Goal: Task Accomplishment & Management: Close Day

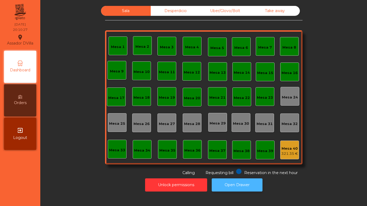
click at [237, 182] on button "Open Drawer" at bounding box center [237, 185] width 51 height 13
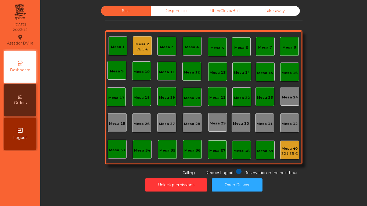
click at [133, 48] on div "Mesa 2 78.5 €" at bounding box center [142, 45] width 19 height 19
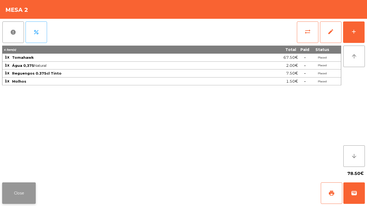
click at [24, 189] on button "Close" at bounding box center [19, 193] width 34 height 21
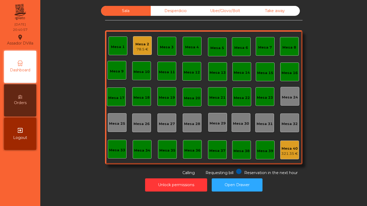
click at [136, 39] on div "Mesa 2 78.5 €" at bounding box center [142, 45] width 14 height 13
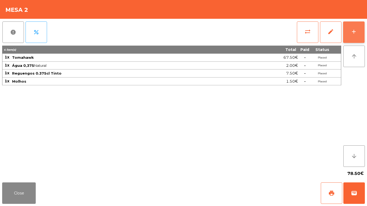
click at [357, 29] on div "add" at bounding box center [354, 31] width 6 height 6
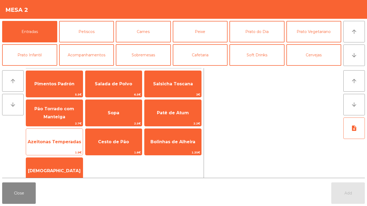
click at [55, 146] on span "Azeitonas Temperadas" at bounding box center [54, 142] width 57 height 15
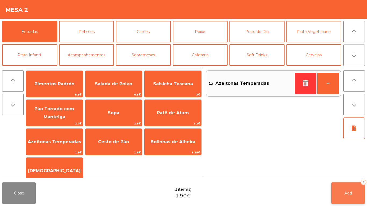
click at [364, 194] on button "Add 1" at bounding box center [348, 193] width 34 height 21
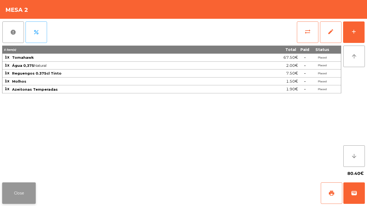
click at [26, 195] on button "Close" at bounding box center [19, 193] width 34 height 21
click at [48, 197] on div "Sala Desperdicio Uber/Glovo/Bolt Take away Mesa 1 Mesa 2 80.4 € Mesa 3 Mesa 4 M…" at bounding box center [203, 103] width 327 height 206
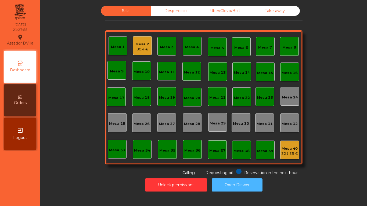
click at [239, 191] on button "Open Drawer" at bounding box center [237, 185] width 51 height 13
click at [139, 41] on div "Mesa 2 80.4 €" at bounding box center [142, 45] width 14 height 13
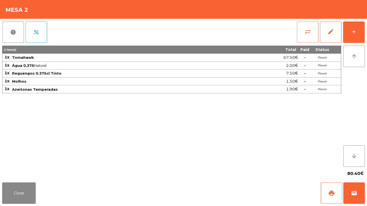
click at [299, 30] on button "sync_alt" at bounding box center [307, 31] width 21 height 21
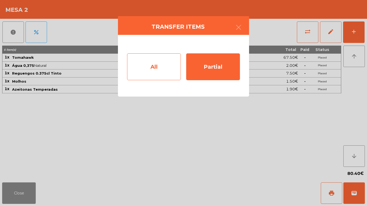
click at [177, 61] on div "All" at bounding box center [154, 66] width 54 height 27
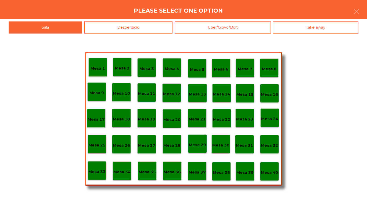
click at [274, 170] on p "Mesa 40" at bounding box center [269, 173] width 17 height 6
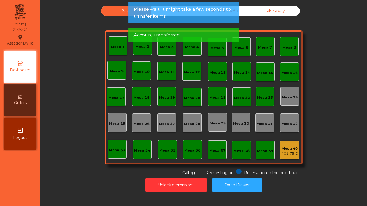
drag, startPoint x: 226, startPoint y: 11, endPoint x: 219, endPoint y: 27, distance: 17.6
click at [224, 11] on span "Please wait! It might take a few seconds to transfer items" at bounding box center [183, 12] width 99 height 13
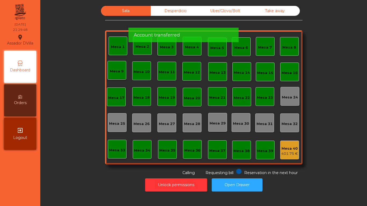
click at [220, 39] on div "Mesa 5" at bounding box center [217, 47] width 19 height 19
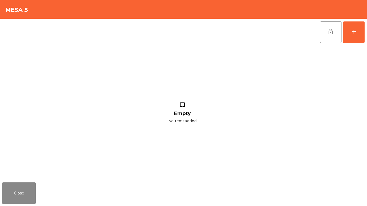
click at [12, 206] on div "Close" at bounding box center [183, 194] width 367 height 26
click at [19, 191] on button "Close" at bounding box center [19, 193] width 34 height 21
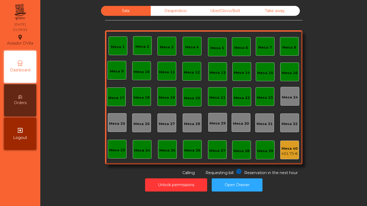
click at [166, 4] on div "Sala Desperdicio Uber/Glovo/Bolt Take away Mesa 1 Mesa 2 Mesa 3 [GEOGRAPHIC_DAT…" at bounding box center [204, 98] width 320 height 191
drag, startPoint x: 172, startPoint y: 9, endPoint x: 198, endPoint y: 14, distance: 26.5
click at [173, 9] on div "Desperdicio" at bounding box center [176, 11] width 50 height 10
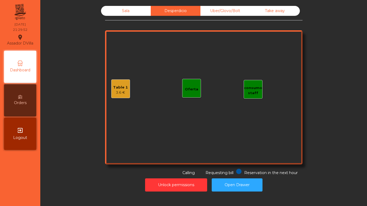
drag, startPoint x: 215, startPoint y: 14, endPoint x: 221, endPoint y: 14, distance: 5.1
click at [216, 14] on div "Uber/Glovo/Bolt" at bounding box center [225, 11] width 50 height 10
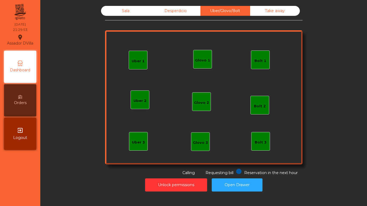
click at [262, 15] on div "Take away" at bounding box center [275, 11] width 50 height 10
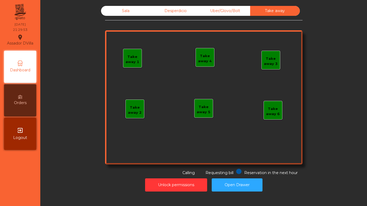
click at [171, 14] on div "Desperdicio" at bounding box center [176, 11] width 50 height 10
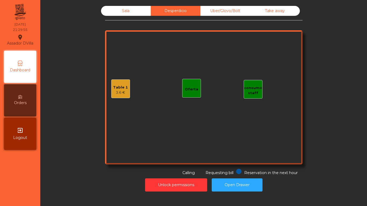
click at [122, 81] on div "Table 1 3.6 €" at bounding box center [120, 89] width 19 height 19
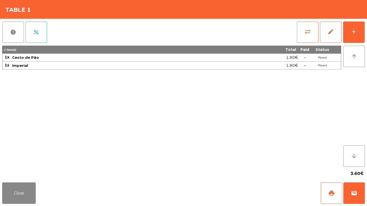
click at [0, 193] on div "Close print wallet" at bounding box center [183, 194] width 367 height 26
drag, startPoint x: 7, startPoint y: 194, endPoint x: 99, endPoint y: 164, distance: 96.9
click at [8, 194] on button "Close" at bounding box center [19, 193] width 34 height 21
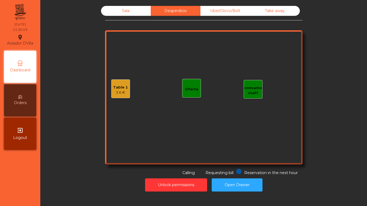
click at [111, 15] on div "Sala" at bounding box center [126, 11] width 50 height 10
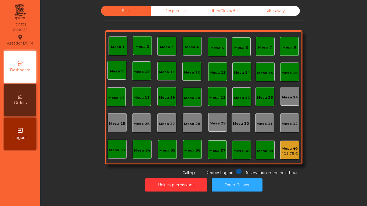
click at [274, 11] on div "Take away" at bounding box center [275, 11] width 50 height 10
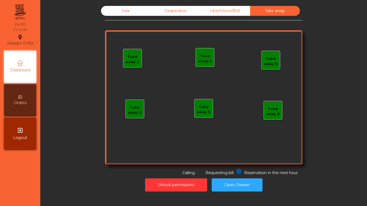
click at [218, 11] on div "Uber/Glovo/Bolt" at bounding box center [225, 11] width 50 height 10
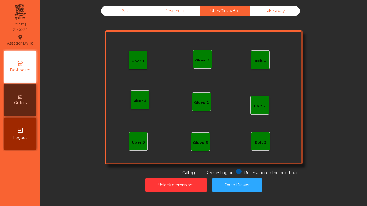
click at [260, 60] on div "Bolt 1" at bounding box center [260, 60] width 12 height 5
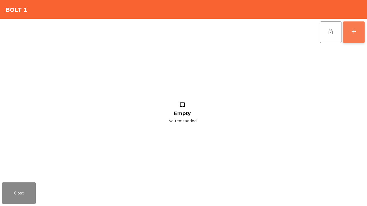
click at [358, 40] on button "add" at bounding box center [353, 31] width 21 height 21
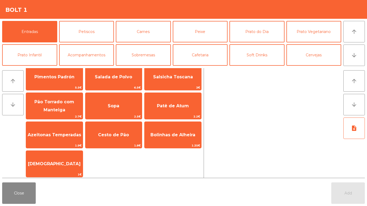
scroll to position [4, 0]
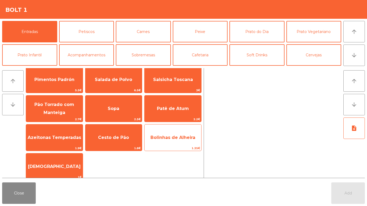
click at [165, 139] on span "Bolinhas de Alheira" at bounding box center [172, 137] width 45 height 5
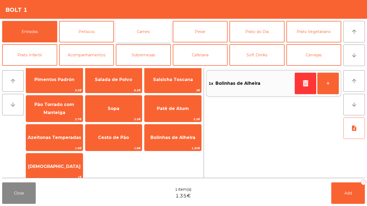
click at [143, 38] on button "Carnes" at bounding box center [143, 31] width 55 height 21
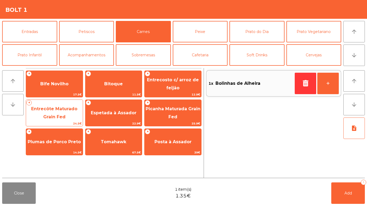
click at [53, 116] on span "Entrecôte Maturado Grain Fed" at bounding box center [54, 112] width 46 height 13
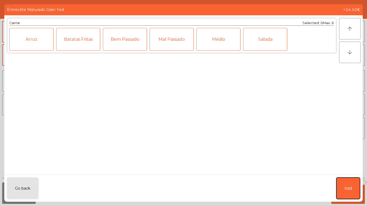
click at [351, 185] on button "Add" at bounding box center [348, 188] width 24 height 21
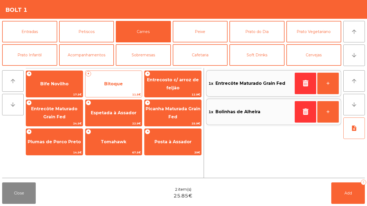
click at [112, 84] on span "Bitoque" at bounding box center [113, 83] width 19 height 5
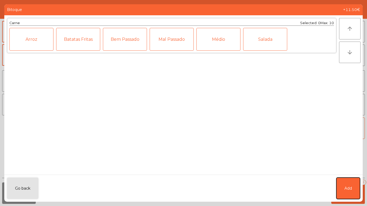
click at [344, 191] on button "Add" at bounding box center [348, 188] width 24 height 21
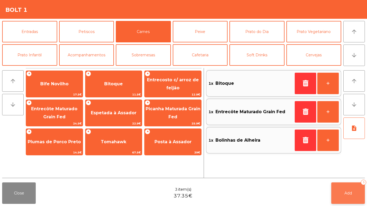
click at [341, 200] on button "Add 3" at bounding box center [348, 193] width 34 height 21
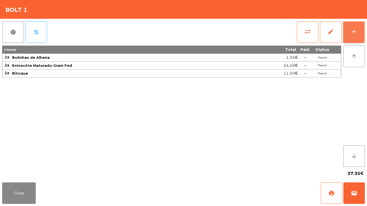
click at [361, 37] on button "add" at bounding box center [353, 31] width 21 height 21
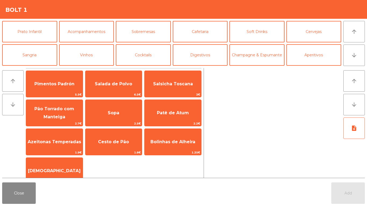
scroll to position [47, 0]
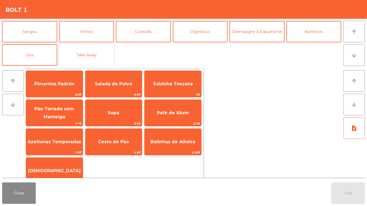
click at [107, 59] on button "Take-Away" at bounding box center [86, 54] width 55 height 21
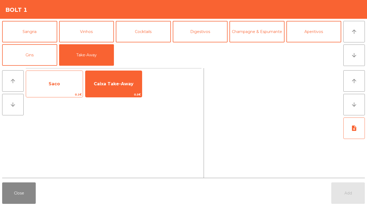
click at [60, 84] on span "Saco" at bounding box center [54, 84] width 57 height 15
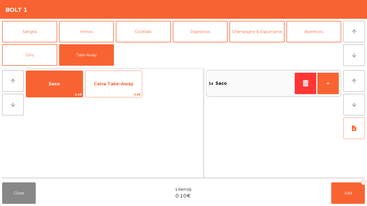
click at [106, 79] on span "Caixa Take-Away" at bounding box center [113, 84] width 57 height 15
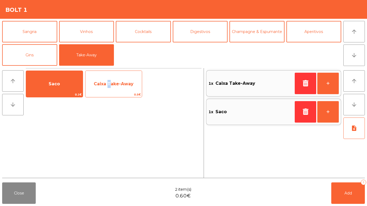
click at [106, 79] on span "Caixa Take-Away" at bounding box center [113, 84] width 57 height 15
click at [107, 79] on span "Caixa Take-Away" at bounding box center [113, 84] width 57 height 15
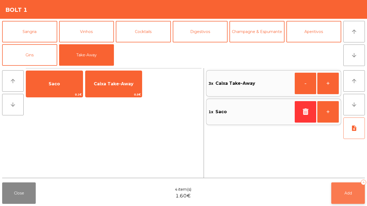
click at [336, 188] on button "Add 4" at bounding box center [348, 193] width 34 height 21
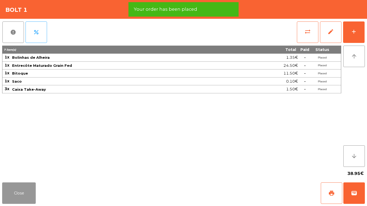
drag, startPoint x: 33, startPoint y: 184, endPoint x: 183, endPoint y: 174, distance: 151.1
click at [33, 184] on button "Close" at bounding box center [19, 193] width 34 height 21
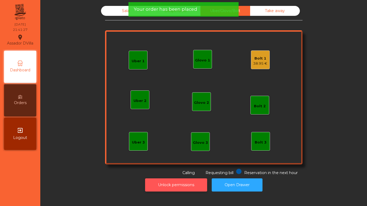
drag, startPoint x: 170, startPoint y: 194, endPoint x: 168, endPoint y: 186, distance: 8.8
click at [170, 192] on div "Unlock permissions Open Drawer" at bounding box center [204, 185] width 312 height 19
click at [168, 186] on button "Unlock permissions" at bounding box center [176, 185] width 62 height 13
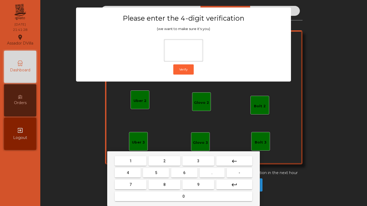
drag, startPoint x: 172, startPoint y: 160, endPoint x: 147, endPoint y: 165, distance: 25.2
click at [171, 161] on button "2" at bounding box center [165, 161] width 32 height 10
drag, startPoint x: 118, startPoint y: 170, endPoint x: 168, endPoint y: 170, distance: 49.2
click at [132, 170] on button "4" at bounding box center [128, 173] width 26 height 10
click at [185, 174] on button "6" at bounding box center [184, 173] width 26 height 10
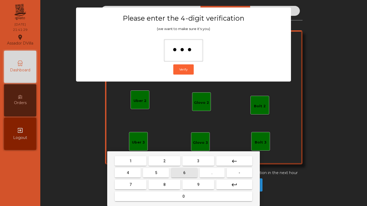
click at [203, 179] on mat-keyboard-key "." at bounding box center [212, 173] width 27 height 12
drag, startPoint x: 226, startPoint y: 159, endPoint x: 207, endPoint y: 176, distance: 26.1
click at [226, 161] on button "keyboard_backspace" at bounding box center [234, 161] width 36 height 10
drag, startPoint x: 183, startPoint y: 172, endPoint x: 205, endPoint y: 183, distance: 24.5
click at [190, 176] on button "6" at bounding box center [184, 173] width 26 height 10
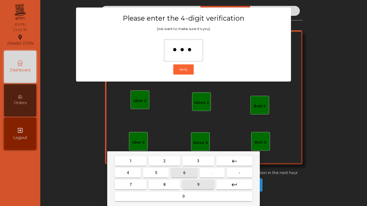
click at [205, 183] on button "9" at bounding box center [198, 185] width 32 height 10
type input "****"
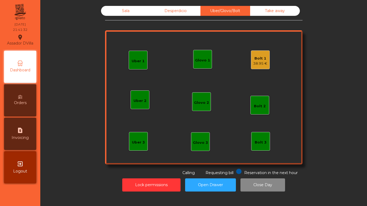
click at [258, 58] on div "Bolt 1" at bounding box center [260, 58] width 14 height 5
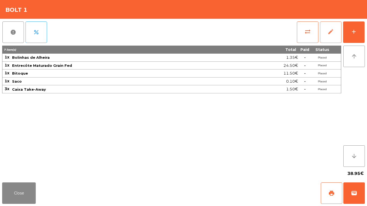
click at [331, 25] on button "edit" at bounding box center [330, 31] width 21 height 21
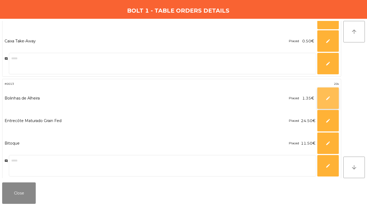
scroll to position [68, 0]
click at [334, 91] on button "edit" at bounding box center [327, 97] width 21 height 21
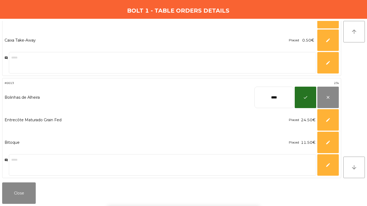
drag, startPoint x: 11, startPoint y: 197, endPoint x: 19, endPoint y: 193, distance: 8.6
click at [12, 197] on div "1 2 3 keyboard_backspace 4 5 6 . - 7 8 9 keyboard_return 0" at bounding box center [183, 179] width 367 height 55
click at [3, 191] on button "Close" at bounding box center [19, 193] width 34 height 21
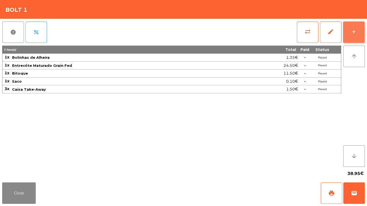
click at [358, 42] on button "add" at bounding box center [353, 31] width 21 height 21
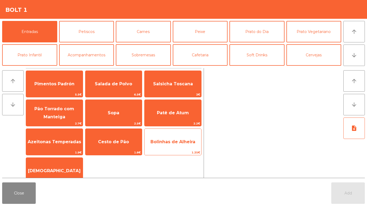
click at [154, 151] on span "1.35€" at bounding box center [173, 152] width 57 height 5
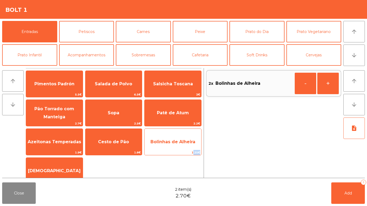
click at [154, 151] on span "1.35€" at bounding box center [173, 152] width 57 height 5
click at [155, 150] on div "Bolinhas de Alheira 1.35€" at bounding box center [172, 142] width 57 height 27
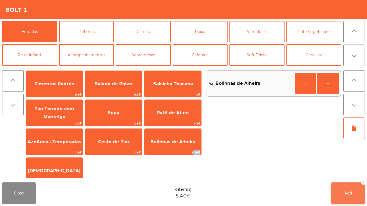
click at [339, 192] on button "Add 4" at bounding box center [348, 193] width 34 height 21
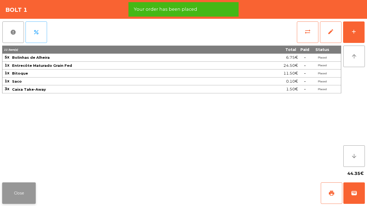
click at [13, 189] on button "Close" at bounding box center [19, 193] width 34 height 21
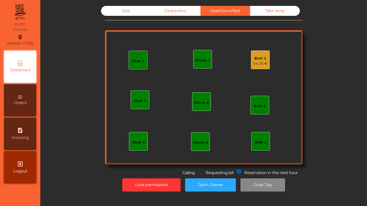
click at [259, 60] on div "Bolt 1" at bounding box center [260, 58] width 14 height 5
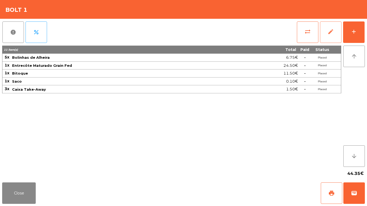
click at [334, 28] on button "edit" at bounding box center [330, 31] width 21 height 21
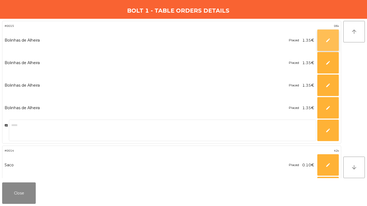
click at [326, 42] on span "edit" at bounding box center [328, 40] width 5 height 5
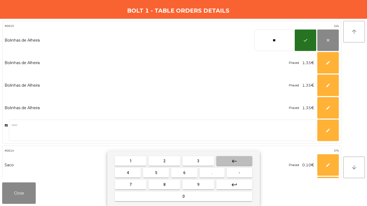
type input "*"
type input "***"
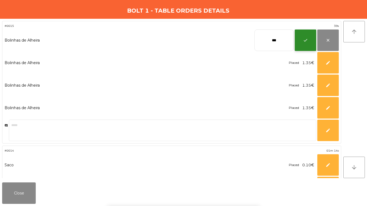
click at [303, 39] on span "check" at bounding box center [305, 40] width 5 height 5
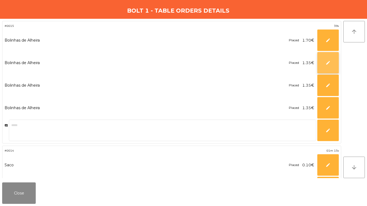
click at [332, 64] on button "edit" at bounding box center [327, 62] width 21 height 21
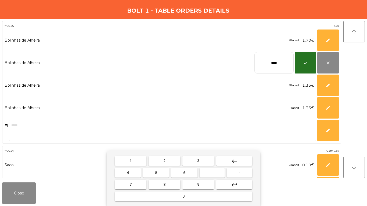
click at [284, 65] on input "****" at bounding box center [273, 62] width 39 height 21
type input "*"
type input "***"
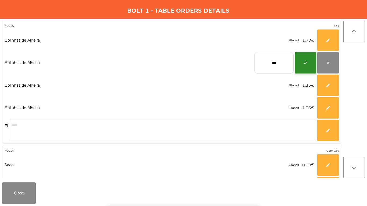
click at [302, 64] on button "check" at bounding box center [305, 62] width 21 height 21
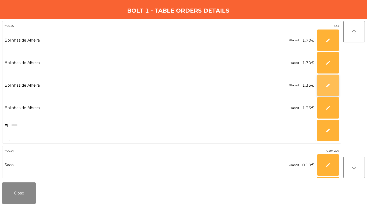
click at [322, 78] on button "edit" at bounding box center [327, 85] width 21 height 21
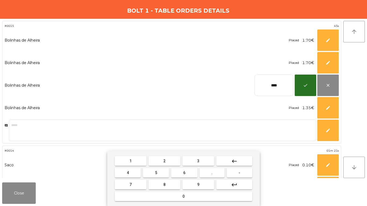
click at [271, 87] on input "****" at bounding box center [273, 85] width 39 height 21
type input "***"
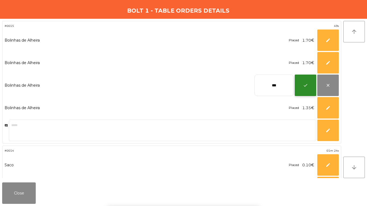
click at [312, 80] on button "check" at bounding box center [305, 85] width 21 height 21
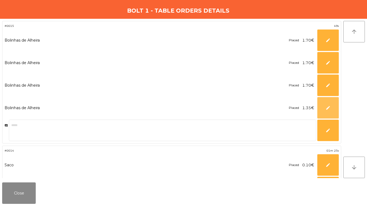
drag, startPoint x: 333, startPoint y: 108, endPoint x: 270, endPoint y: 105, distance: 63.2
click at [333, 108] on button "edit" at bounding box center [327, 107] width 21 height 21
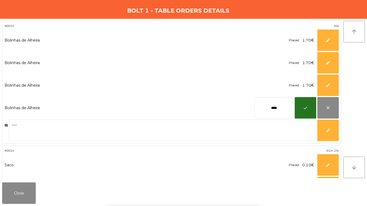
click at [269, 105] on input "****" at bounding box center [273, 107] width 39 height 21
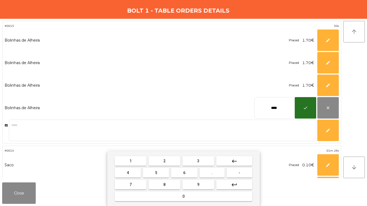
click at [269, 105] on input "****" at bounding box center [273, 107] width 39 height 21
type input "***"
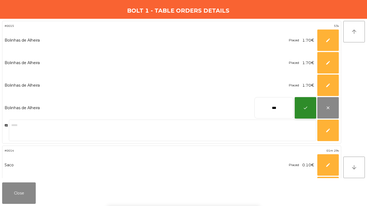
click at [299, 113] on button "check" at bounding box center [305, 107] width 21 height 21
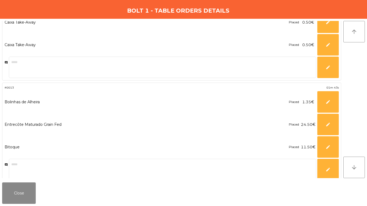
scroll to position [193, 0]
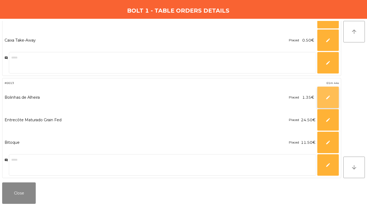
click at [332, 98] on button "edit" at bounding box center [327, 97] width 21 height 21
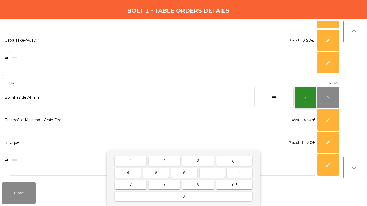
type input "***"
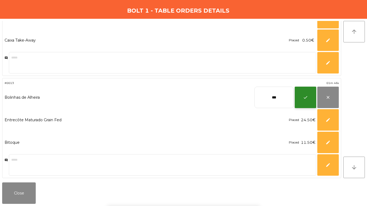
click at [301, 97] on button "check" at bounding box center [305, 97] width 21 height 21
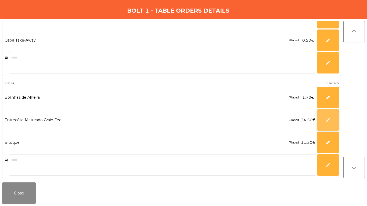
click at [325, 121] on button "edit" at bounding box center [327, 119] width 21 height 21
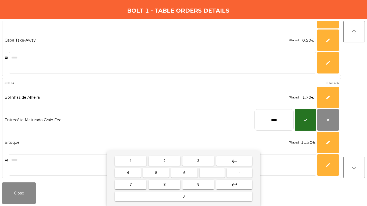
click at [264, 115] on input "****" at bounding box center [273, 119] width 39 height 21
click at [265, 115] on input "****" at bounding box center [273, 119] width 39 height 21
type input "*****"
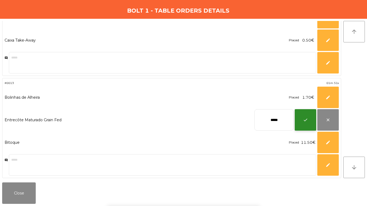
click at [309, 121] on button "check" at bounding box center [305, 119] width 21 height 21
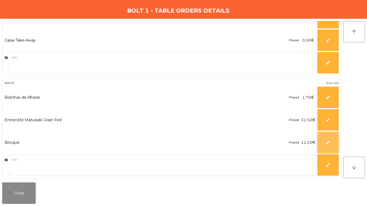
click at [325, 136] on button "edit" at bounding box center [327, 142] width 21 height 21
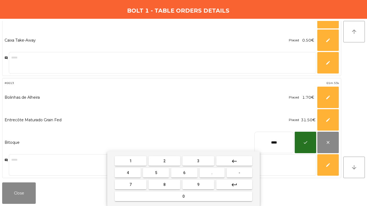
click at [260, 147] on input "****" at bounding box center [273, 142] width 39 height 21
type input "****"
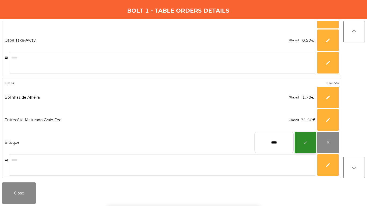
click at [310, 143] on button "check" at bounding box center [305, 142] width 21 height 21
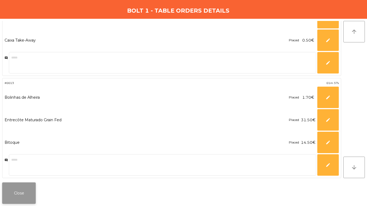
click at [6, 195] on button "Close" at bounding box center [19, 193] width 34 height 21
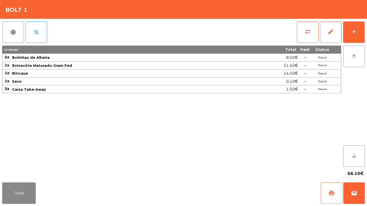
click at [333, 192] on span "print" at bounding box center [331, 193] width 6 height 6
click at [355, 192] on span "wallet" at bounding box center [354, 193] width 6 height 6
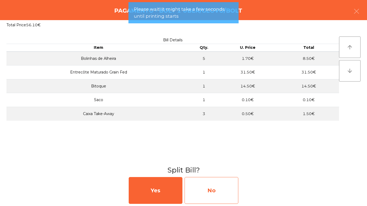
click at [232, 197] on div "No" at bounding box center [212, 190] width 54 height 27
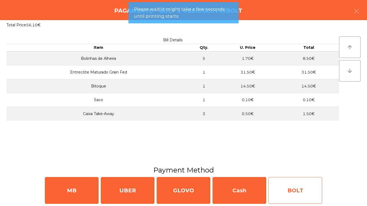
click at [304, 192] on div "BOLT" at bounding box center [295, 190] width 54 height 27
select select "**"
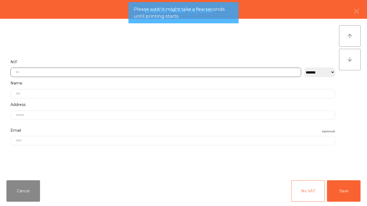
click at [181, 71] on input "text" at bounding box center [155, 72] width 291 height 9
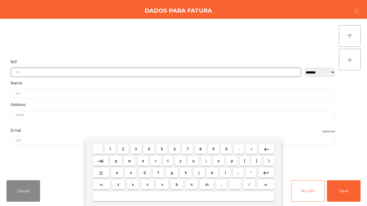
scroll to position [33, 0]
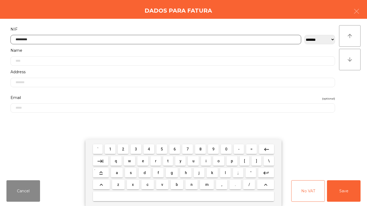
type input "*********"
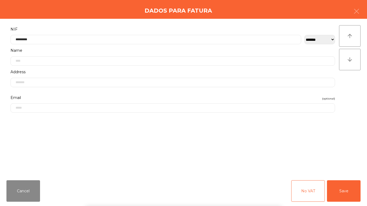
click at [322, 146] on div "` 1 2 3 4 5 6 7 8 9 0 - = keyboard_backspace keyboard_tab q w e r t y u i o p […" at bounding box center [183, 173] width 367 height 67
click at [343, 190] on button "Save" at bounding box center [344, 191] width 34 height 21
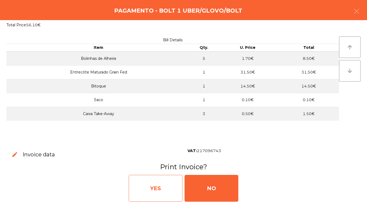
click at [147, 183] on div "YES" at bounding box center [156, 188] width 54 height 27
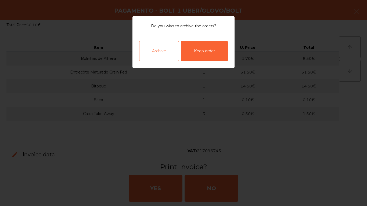
click at [154, 46] on div "Archive" at bounding box center [159, 51] width 40 height 20
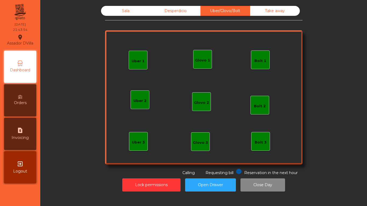
click at [139, 15] on div "Sala" at bounding box center [126, 11] width 50 height 10
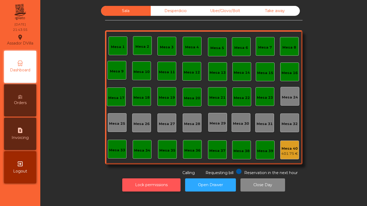
click at [158, 185] on button "Lock permissions" at bounding box center [151, 185] width 58 height 13
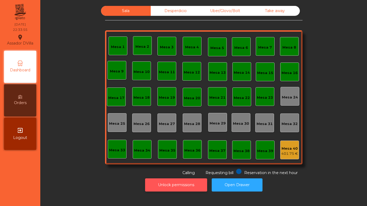
click at [161, 186] on button "Unlock permissions" at bounding box center [176, 185] width 62 height 13
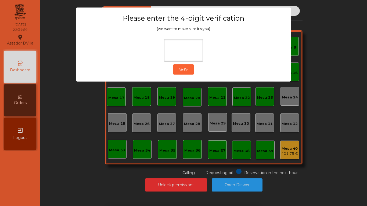
click at [251, 190] on div "1 2 3 keyboard_backspace 4 5 6 . - 7 8 9 keyboard_return 0" at bounding box center [183, 179] width 367 height 55
drag, startPoint x: 251, startPoint y: 190, endPoint x: 260, endPoint y: 196, distance: 10.7
click at [260, 196] on ngb-modal-window "Please enter the 4-digit verification (we want to make sure it's you) Verify" at bounding box center [183, 103] width 349 height 206
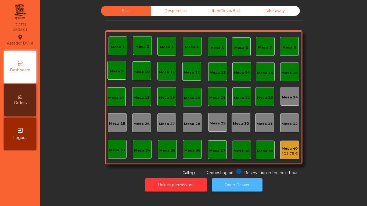
click at [253, 183] on button "Open Drawer" at bounding box center [237, 185] width 51 height 13
click at [240, 183] on button "Open Drawer" at bounding box center [237, 185] width 51 height 13
click at [240, 179] on button "Open Drawer" at bounding box center [237, 185] width 51 height 13
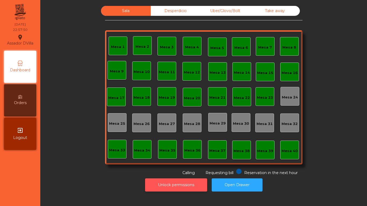
click at [181, 183] on button "Unlock permissions" at bounding box center [176, 185] width 62 height 13
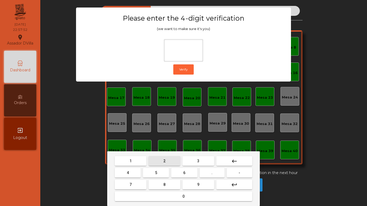
click at [166, 165] on button "2" at bounding box center [165, 161] width 32 height 10
click at [135, 173] on button "4" at bounding box center [128, 173] width 26 height 10
drag, startPoint x: 186, startPoint y: 174, endPoint x: 210, endPoint y: 198, distance: 33.8
click at [192, 180] on nav "1 2 3 keyboard_backspace 4 5 6 . - 7 8 9 keyboard_return 0" at bounding box center [184, 178] width 140 height 47
click at [211, 198] on button "0" at bounding box center [184, 197] width 138 height 10
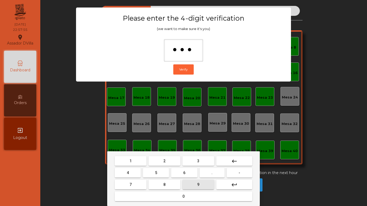
click at [204, 186] on button "9" at bounding box center [198, 185] width 32 height 10
type input "****"
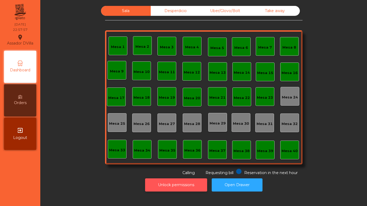
click at [170, 187] on button "Unlock permissions" at bounding box center [176, 185] width 62 height 13
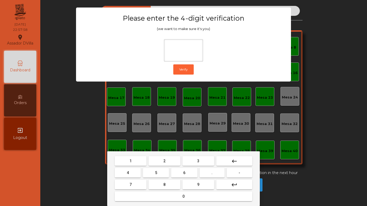
click at [173, 164] on button "2" at bounding box center [165, 161] width 32 height 10
click at [145, 167] on mat-keyboard-key "1" at bounding box center [131, 161] width 34 height 12
click at [138, 170] on button "4" at bounding box center [128, 173] width 26 height 10
drag, startPoint x: 179, startPoint y: 171, endPoint x: 186, endPoint y: 176, distance: 8.7
click at [182, 173] on button "6" at bounding box center [184, 173] width 26 height 10
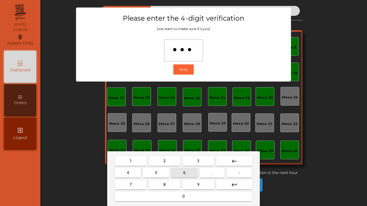
click at [189, 184] on button "9" at bounding box center [198, 185] width 32 height 10
type input "****"
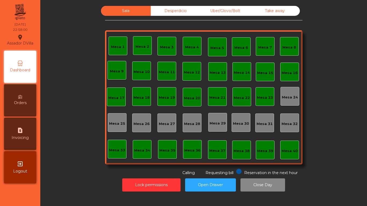
click at [16, 129] on div "request_page Invoicing" at bounding box center [20, 134] width 32 height 32
select select "*"
select select "****"
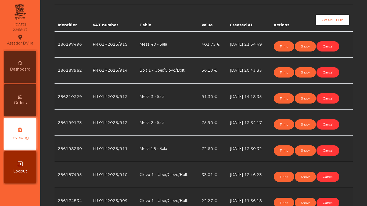
scroll to position [115, 0]
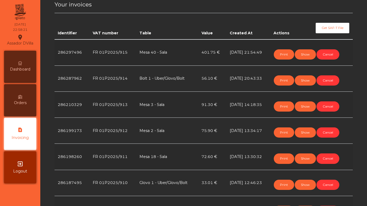
click at [17, 77] on div "Dashboard" at bounding box center [20, 67] width 32 height 32
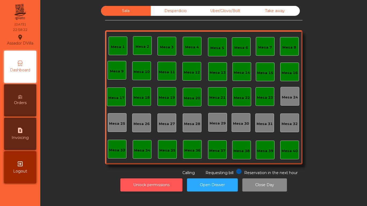
click at [129, 184] on button "Unlock permissions" at bounding box center [151, 185] width 62 height 13
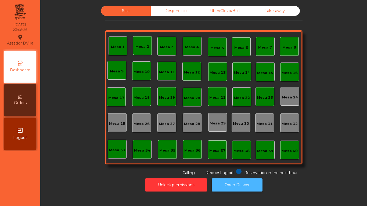
click at [227, 183] on button "Open Drawer" at bounding box center [237, 185] width 51 height 13
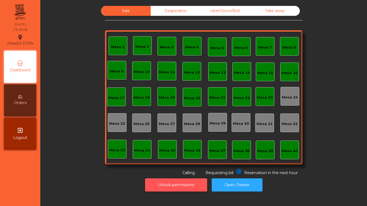
click at [186, 186] on button "Unlock permissions" at bounding box center [176, 185] width 62 height 13
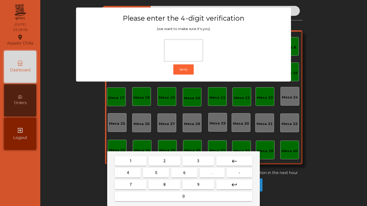
click at [166, 162] on button "2" at bounding box center [165, 161] width 32 height 10
click at [136, 173] on button "4" at bounding box center [128, 173] width 26 height 10
drag, startPoint x: 181, startPoint y: 176, endPoint x: 196, endPoint y: 183, distance: 16.2
click at [182, 177] on button "6" at bounding box center [184, 173] width 26 height 10
click at [197, 183] on button "9" at bounding box center [198, 185] width 32 height 10
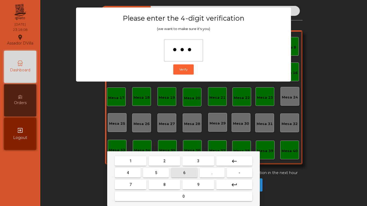
type input "****"
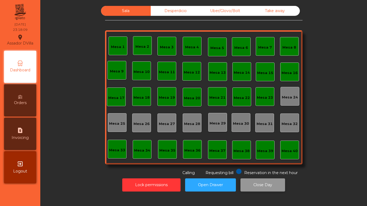
click at [249, 185] on button "Close Day" at bounding box center [262, 185] width 45 height 13
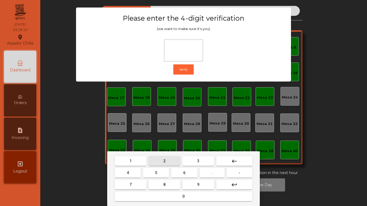
click at [159, 162] on button "2" at bounding box center [165, 161] width 32 height 10
click at [133, 169] on mat-keyboard-key "4" at bounding box center [128, 173] width 28 height 12
drag, startPoint x: 134, startPoint y: 171, endPoint x: 158, endPoint y: 172, distance: 24.0
click at [135, 171] on button "4" at bounding box center [128, 173] width 26 height 10
drag, startPoint x: 183, startPoint y: 173, endPoint x: 196, endPoint y: 186, distance: 19.0
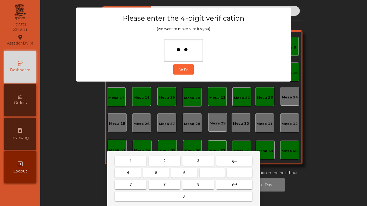
click at [190, 181] on nav "1 2 3 keyboard_backspace 4 5 6 . - 7 8 9 keyboard_return 0" at bounding box center [184, 178] width 140 height 47
click at [196, 186] on button "9" at bounding box center [198, 185] width 32 height 10
click at [198, 189] on button "9" at bounding box center [198, 185] width 32 height 10
type input "****"
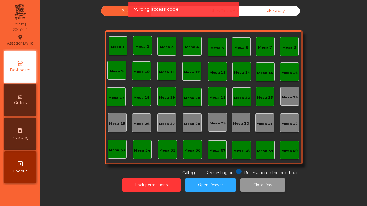
click at [250, 192] on button "Close Day" at bounding box center [262, 185] width 45 height 13
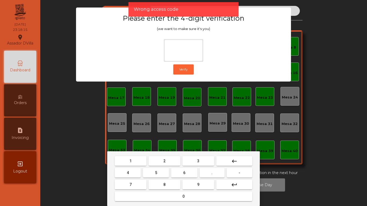
click at [167, 163] on button "2" at bounding box center [165, 161] width 32 height 10
click at [128, 173] on button "4" at bounding box center [128, 173] width 26 height 10
click at [187, 178] on mat-keyboard-key "6" at bounding box center [184, 173] width 28 height 12
click at [197, 184] on span "9" at bounding box center [198, 185] width 2 height 4
click at [204, 190] on mat-keyboard-key "9" at bounding box center [198, 185] width 34 height 12
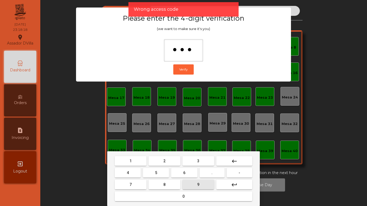
click at [199, 186] on button "9" at bounding box center [198, 185] width 32 height 10
type input "****"
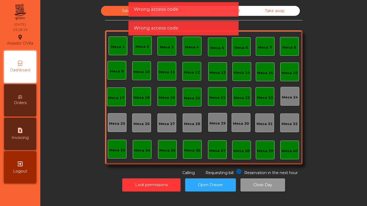
click at [256, 185] on button "Close Day" at bounding box center [262, 185] width 45 height 13
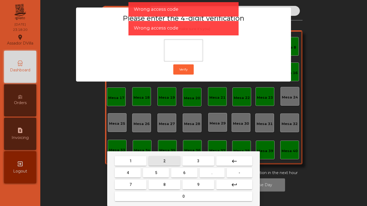
click at [168, 158] on button "2" at bounding box center [165, 161] width 32 height 10
click at [133, 171] on button "4" at bounding box center [128, 173] width 26 height 10
click at [186, 175] on button "6" at bounding box center [184, 173] width 26 height 10
click at [193, 183] on button "9" at bounding box center [198, 185] width 32 height 10
type input "****"
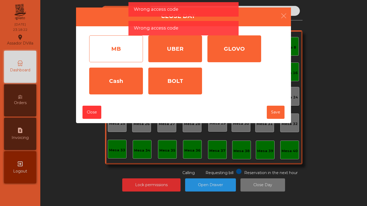
click at [121, 57] on div "MB" at bounding box center [116, 48] width 54 height 27
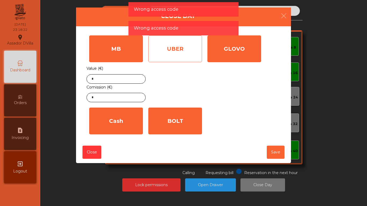
click at [196, 57] on div "UBER" at bounding box center [175, 48] width 54 height 27
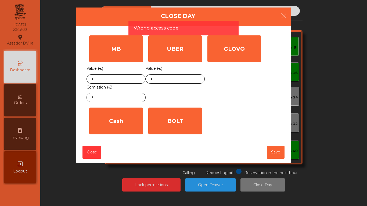
drag, startPoint x: 223, startPoint y: 56, endPoint x: 192, endPoint y: 95, distance: 49.6
click at [223, 56] on div "GLOVO" at bounding box center [234, 48] width 54 height 27
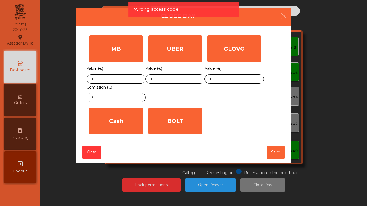
drag, startPoint x: 178, startPoint y: 118, endPoint x: 85, endPoint y: 120, distance: 93.0
click at [159, 120] on div "BOLT" at bounding box center [175, 121] width 54 height 27
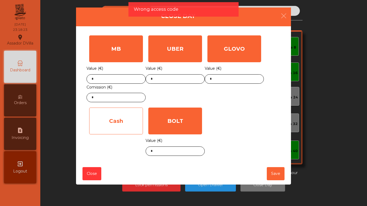
drag, startPoint x: 85, startPoint y: 120, endPoint x: 101, endPoint y: 117, distance: 15.9
click at [88, 120] on div "MB Value (€) * Comission (€) * UBER Value (€) * GLOVO Value (€) * Cash Value (€…" at bounding box center [183, 96] width 202 height 126
click at [109, 119] on div "Cash" at bounding box center [116, 121] width 54 height 27
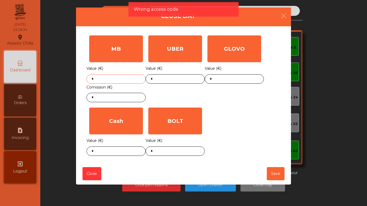
click at [125, 81] on input "*" at bounding box center [116, 78] width 59 height 9
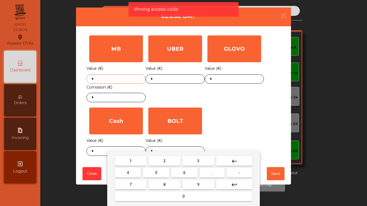
click at [125, 81] on input "*" at bounding box center [116, 78] width 59 height 9
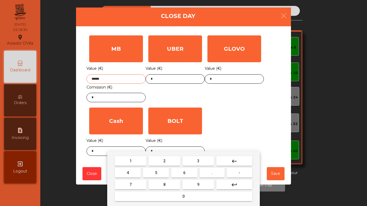
type input "******"
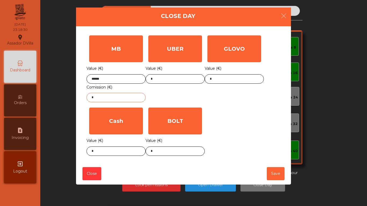
click at [124, 95] on input "*" at bounding box center [116, 97] width 59 height 9
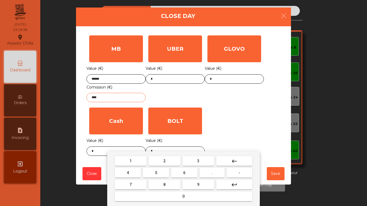
type input "****"
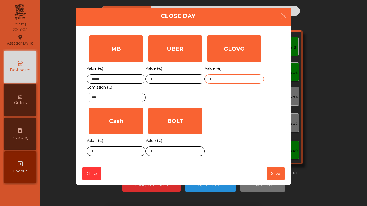
click at [221, 81] on input "*" at bounding box center [234, 78] width 59 height 9
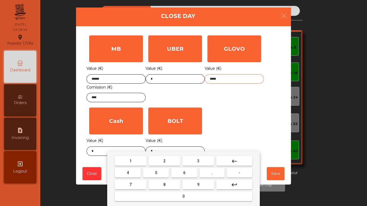
type input "*****"
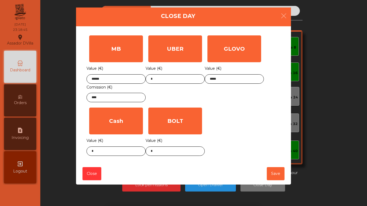
click at [231, 112] on div "MB Value (€) ****** Comission (€) **** UBER Value (€) * GLOVO Value (€) ***** C…" at bounding box center [184, 96] width 194 height 126
click at [159, 152] on body "Assador DVilla location_on [DATE] 23:18:48 Dashboard Orders request_page Invoic…" at bounding box center [183, 103] width 367 height 206
click at [159, 152] on div "1 2 3 keyboard_backspace 4 5 6 . - 7 8 9 keyboard_return 0" at bounding box center [183, 179] width 367 height 55
click at [159, 152] on body "Assador DVilla location_on [DATE] 23:18:48 Dashboard Orders request_page Invoic…" at bounding box center [183, 103] width 367 height 206
click at [159, 152] on div "1 2 3 keyboard_backspace 4 5 6 . - 7 8 9 keyboard_return 0" at bounding box center [183, 179] width 367 height 55
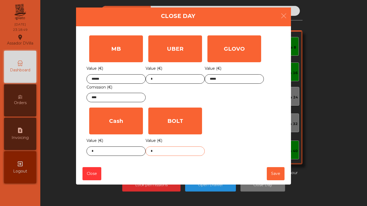
click at [159, 152] on body "Assador DVilla location_on [DATE] 23:18:49 Dashboard Orders request_page Invoic…" at bounding box center [183, 103] width 367 height 206
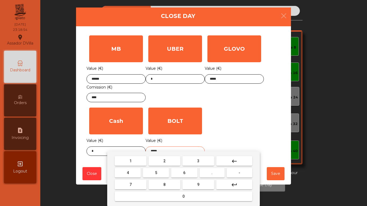
type input "*****"
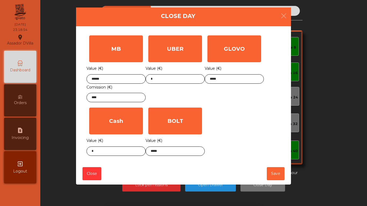
click at [98, 154] on div "1 2 3 keyboard_backspace 4 5 6 . - 7 8 9 keyboard_return 0" at bounding box center [183, 179] width 367 height 55
click at [98, 153] on body "Assador DVilla location_on [DATE] 23:18:54 Dashboard Orders request_page Invoic…" at bounding box center [183, 103] width 367 height 206
click at [98, 153] on div "1 2 3 keyboard_backspace 4 5 6 . - 7 8 9 keyboard_return 0" at bounding box center [183, 179] width 367 height 55
click at [97, 153] on body "Assador DVilla location_on [DATE] 23:18:55 Dashboard Orders request_page Invoic…" at bounding box center [183, 103] width 367 height 206
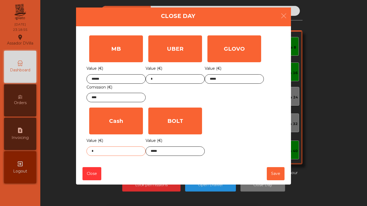
click at [97, 153] on body "Assador DVilla location_on [DATE] 23:18:55 Dashboard Orders request_page Invoic…" at bounding box center [183, 103] width 367 height 206
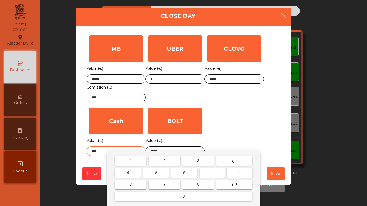
type input "****"
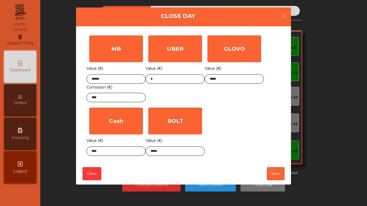
click at [237, 129] on div "MB Value (€) ****** Comission (€) **** UBER Value (€) * GLOVO Value (€) ***** C…" at bounding box center [184, 96] width 194 height 126
click at [275, 175] on button "Save" at bounding box center [276, 173] width 18 height 13
